Goal: Task Accomplishment & Management: Manage account settings

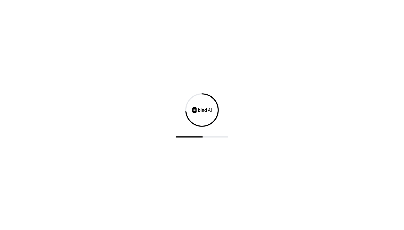
click at [273, 76] on div at bounding box center [202, 115] width 404 height 230
